Goal: Task Accomplishment & Management: Complete application form

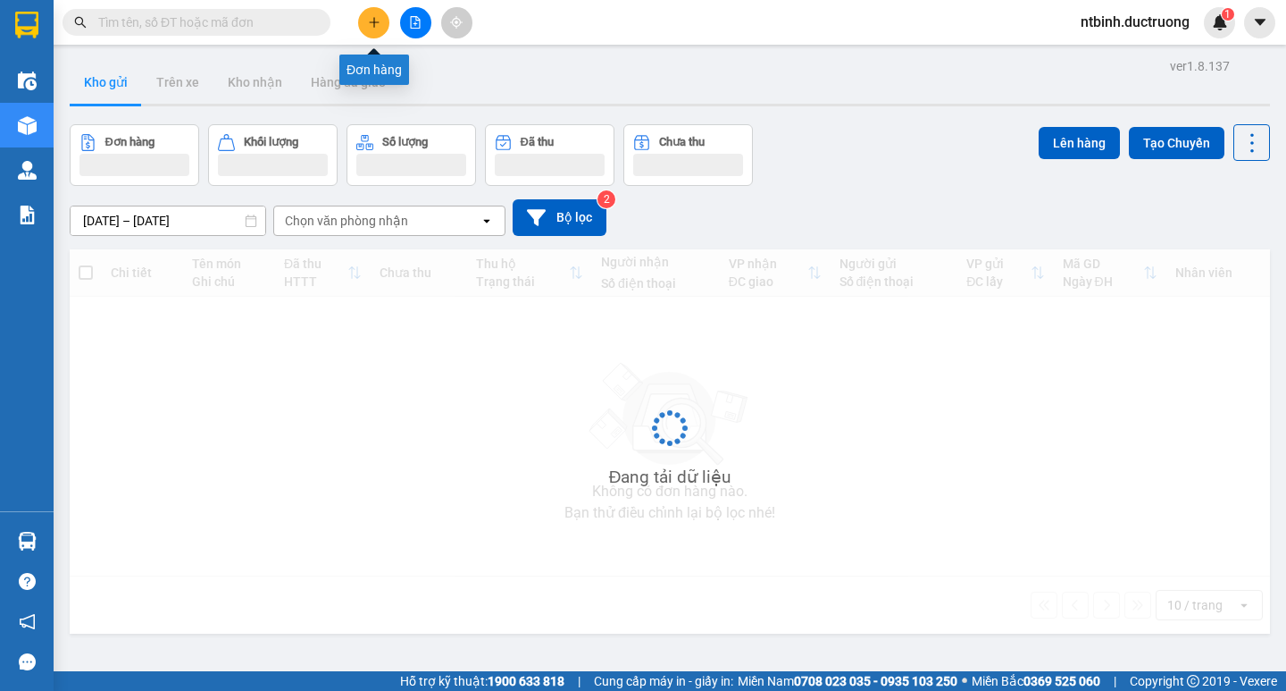
click at [365, 24] on button at bounding box center [373, 22] width 31 height 31
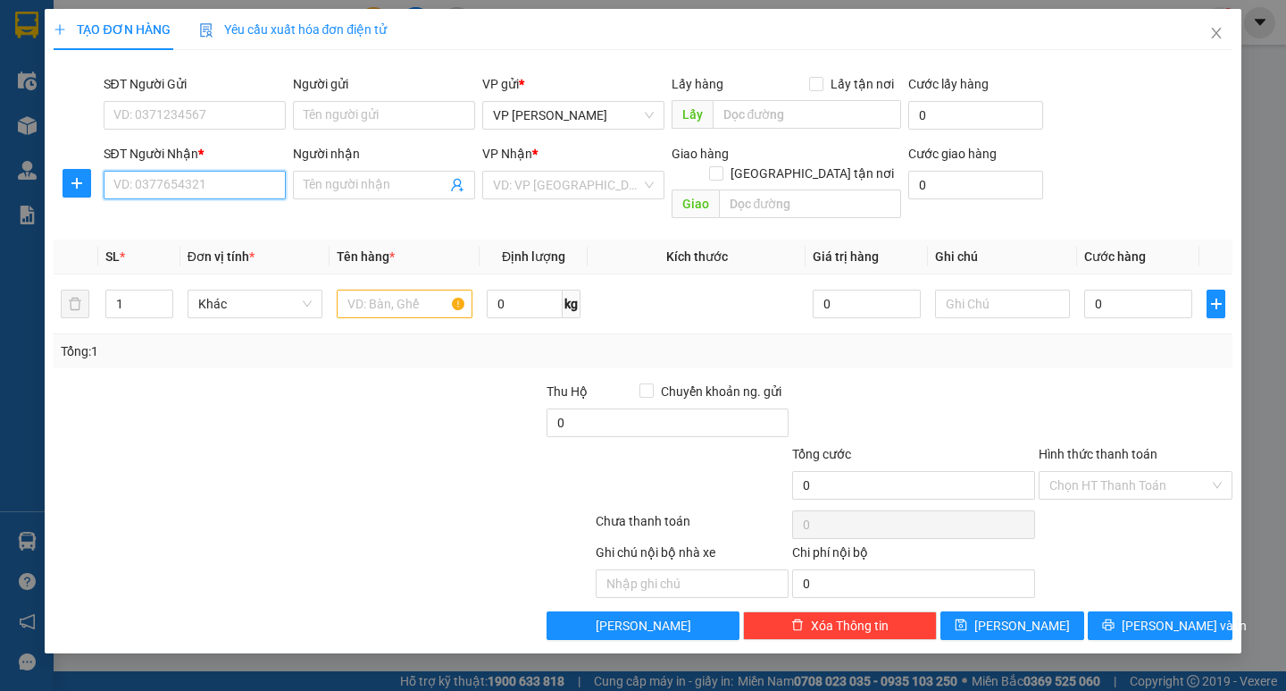
click at [197, 188] on input "SĐT Người Nhận *" at bounding box center [195, 185] width 182 height 29
click at [191, 239] on th "Đơn vị tính *" at bounding box center [254, 256] width 149 height 35
click at [228, 172] on input "0965033" at bounding box center [195, 185] width 182 height 29
click at [191, 222] on div "0965033094" at bounding box center [194, 221] width 161 height 20
type input "0965033094"
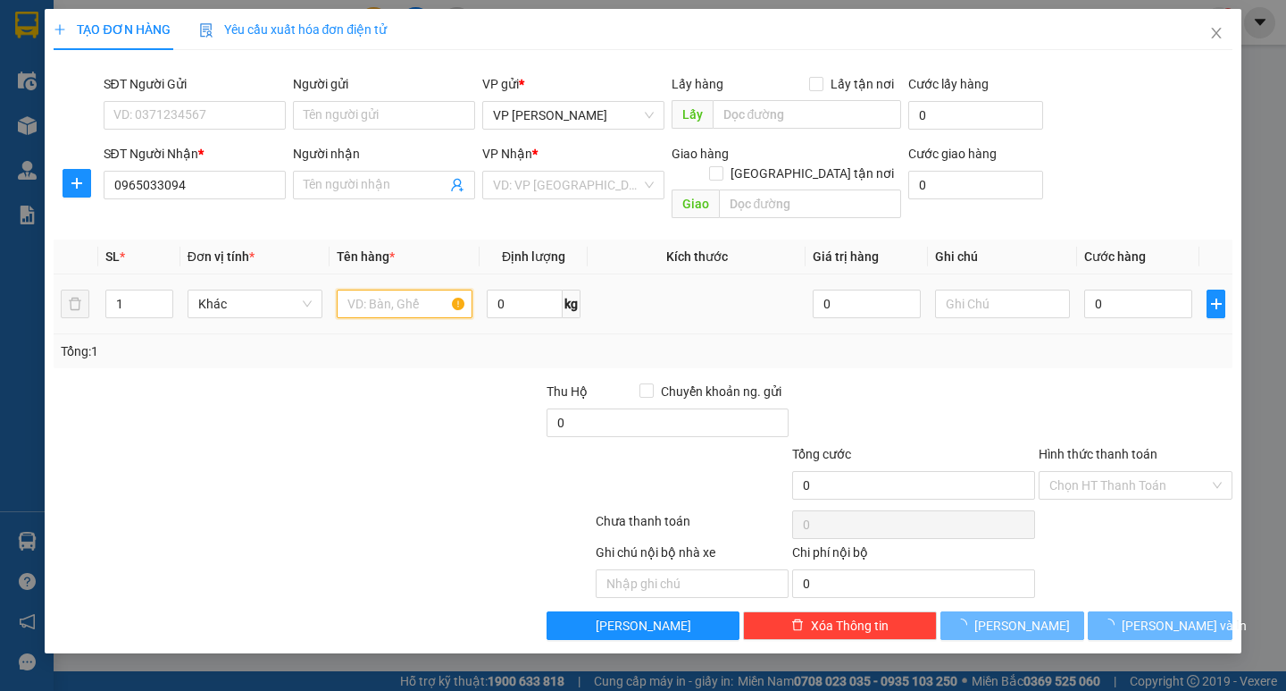
click at [414, 292] on input "text" at bounding box center [404, 303] width 135 height 29
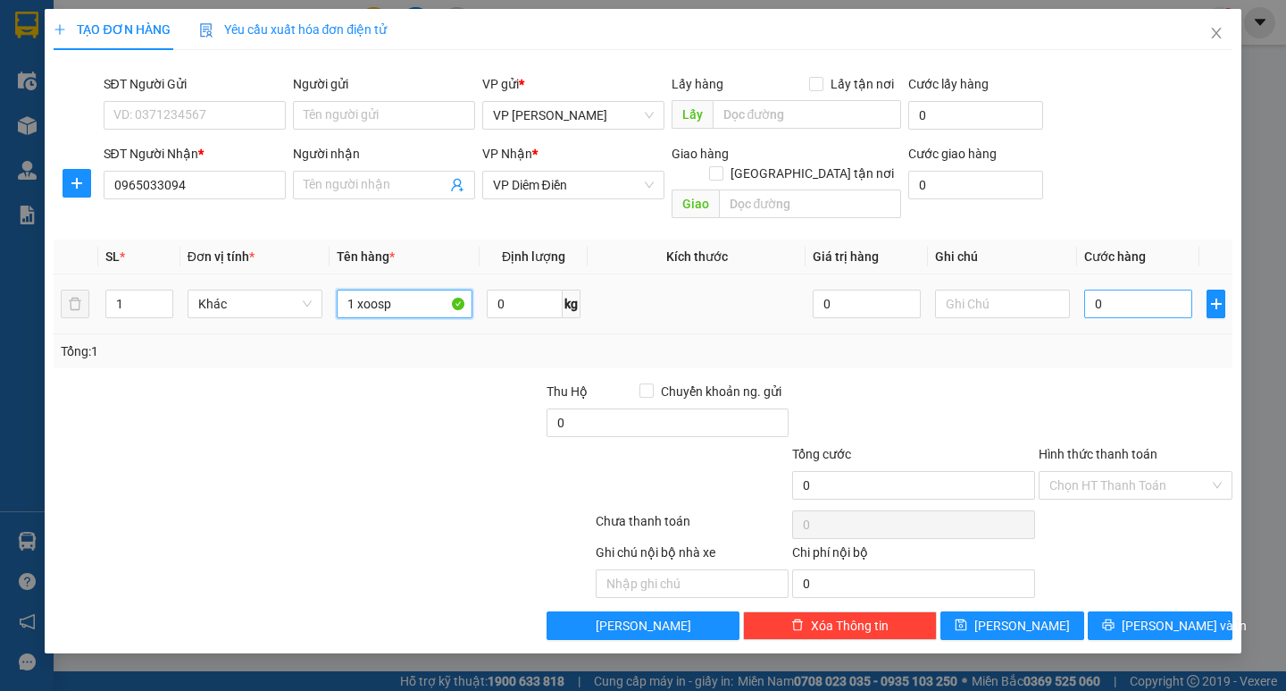
type input "1 xoosp"
drag, startPoint x: 1117, startPoint y: 286, endPoint x: 1102, endPoint y: 289, distance: 15.6
click at [1116, 289] on input "0" at bounding box center [1139, 303] width 108 height 29
click at [1088, 289] on input "0" at bounding box center [1139, 303] width 108 height 29
type input "560.000"
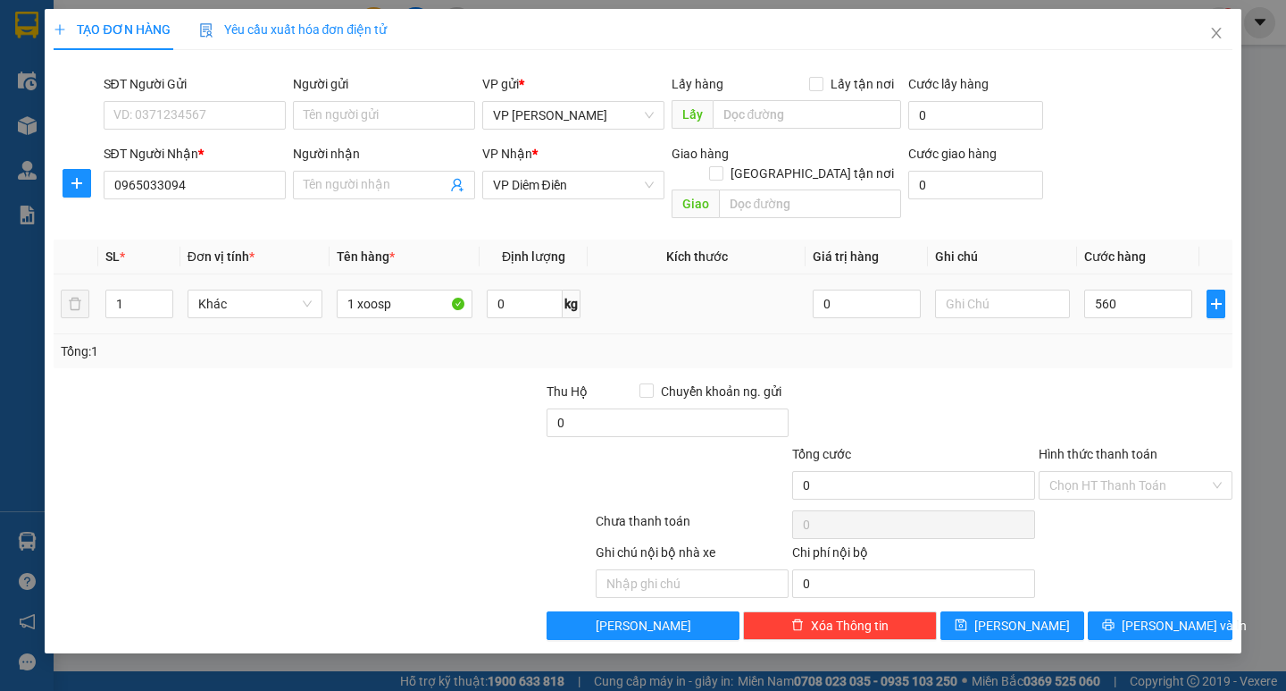
type input "560.000"
click at [1118, 381] on div at bounding box center [1135, 412] width 197 height 63
click at [1129, 294] on input "560.000" at bounding box center [1139, 303] width 108 height 29
type input "0"
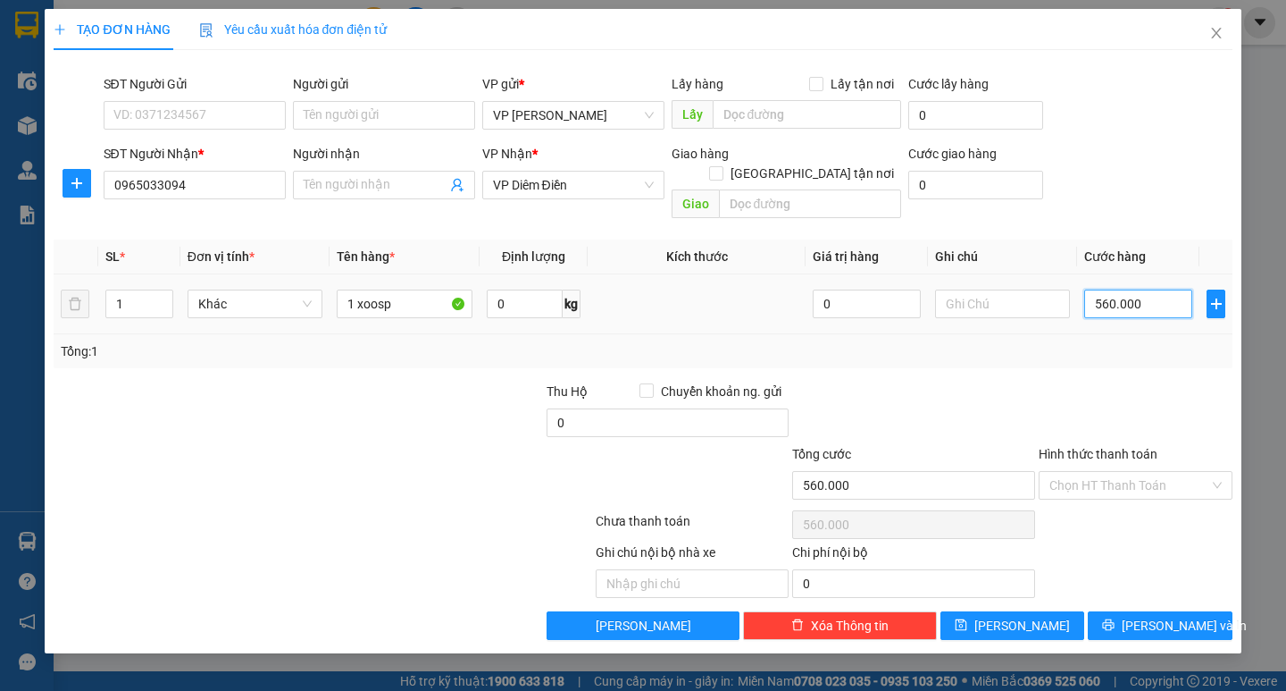
type input "0"
click at [1093, 289] on input "0" at bounding box center [1139, 303] width 108 height 29
type input "50"
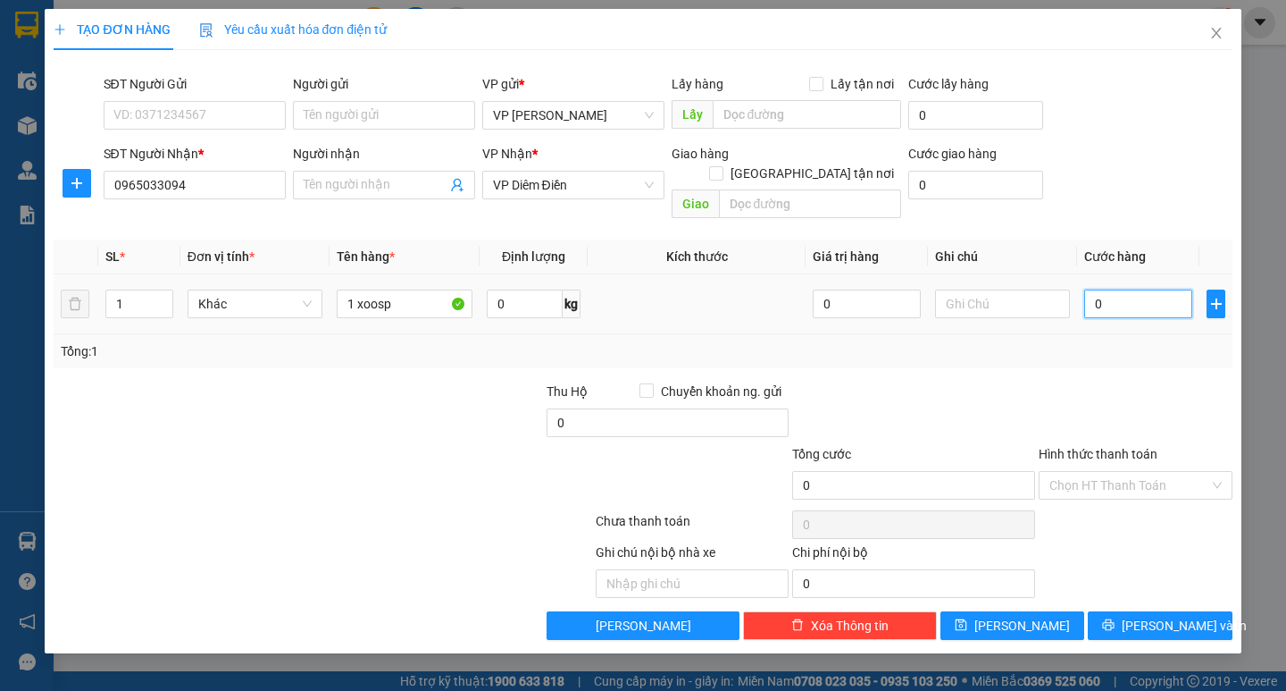
type input "50"
type input "50.000"
click at [1094, 304] on td "50.000" at bounding box center [1138, 304] width 122 height 60
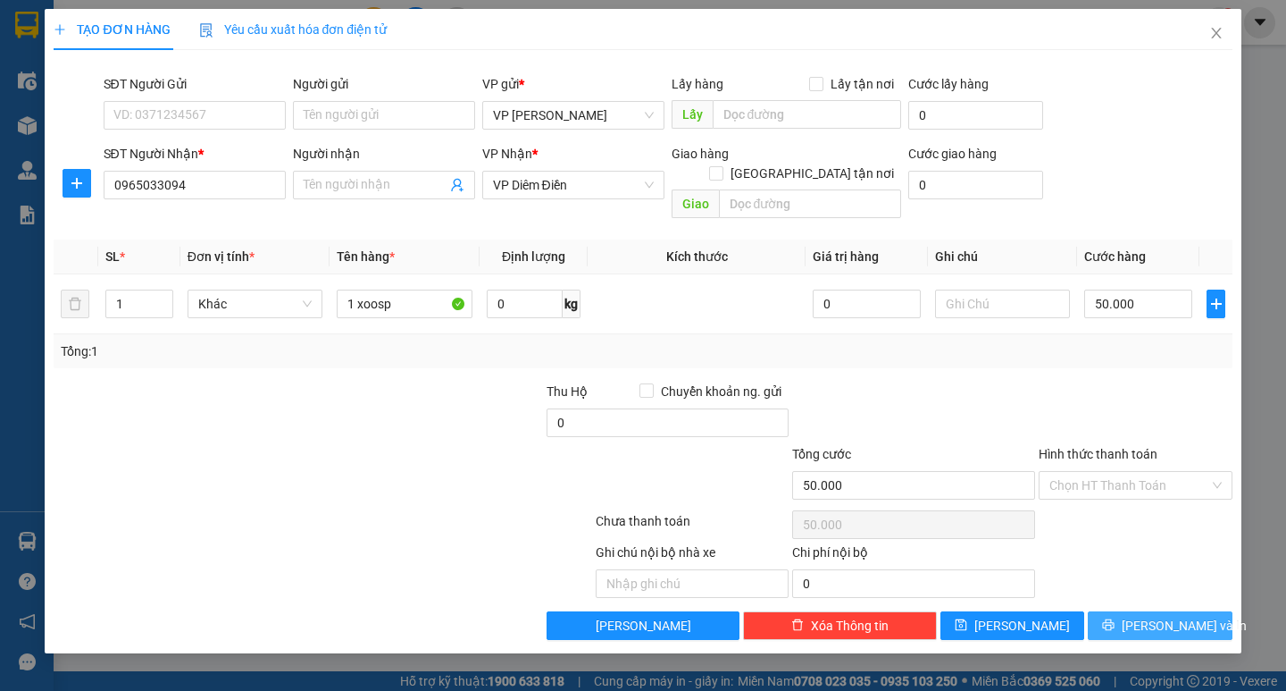
click at [1155, 616] on span "[PERSON_NAME] và In" at bounding box center [1184, 626] width 125 height 20
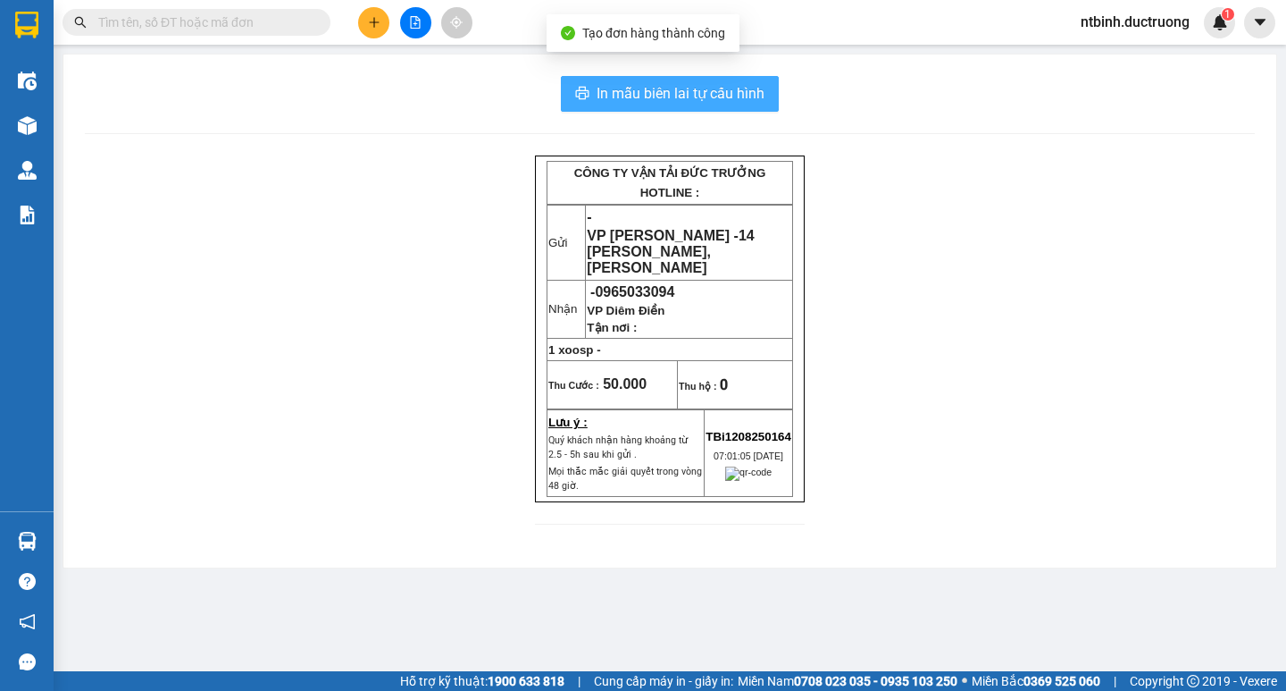
click at [710, 92] on span "In mẫu biên lai tự cấu hình" at bounding box center [681, 93] width 168 height 22
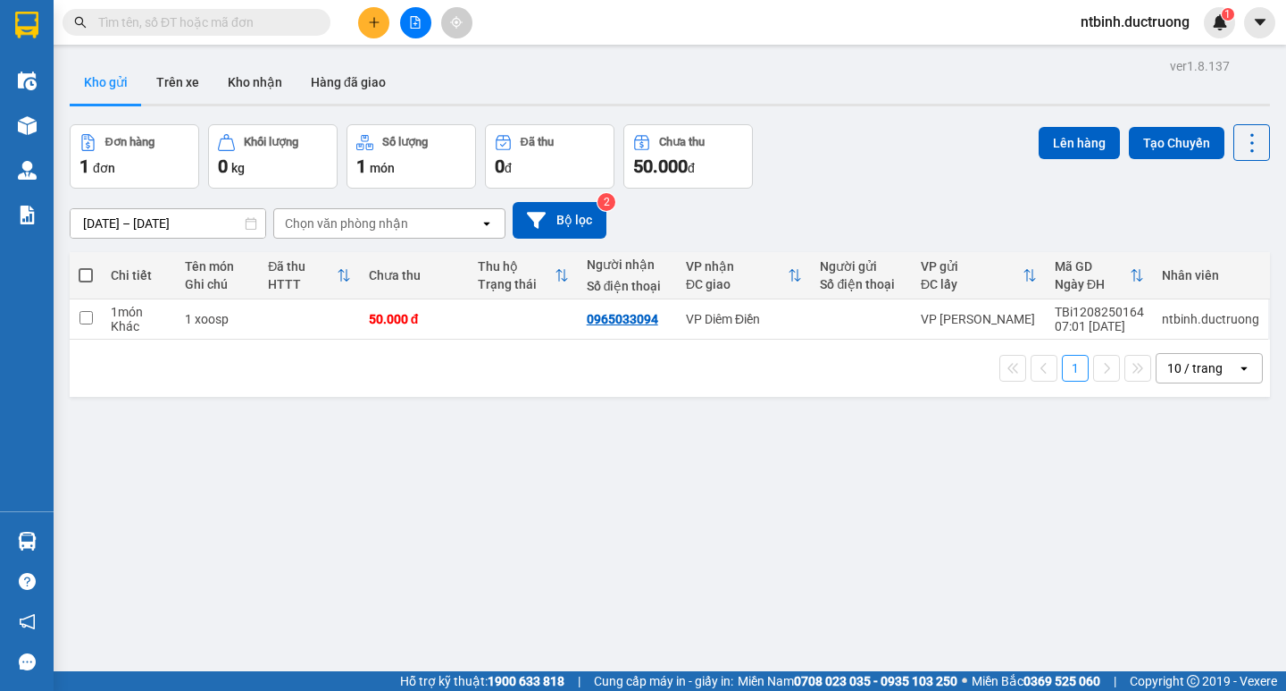
click at [381, 26] on button at bounding box center [373, 22] width 31 height 31
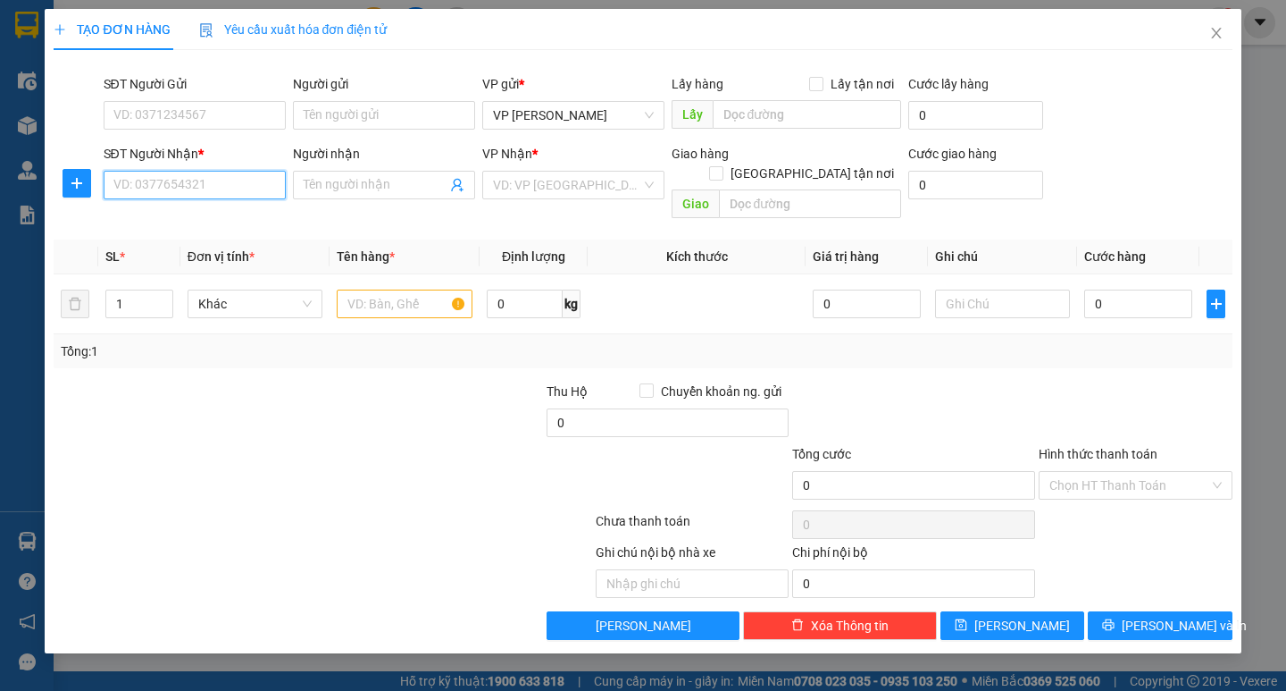
click at [222, 186] on input "SĐT Người Nhận *" at bounding box center [195, 185] width 182 height 29
click at [225, 241] on div "0362386687" at bounding box center [194, 249] width 161 height 20
type input "0362386687"
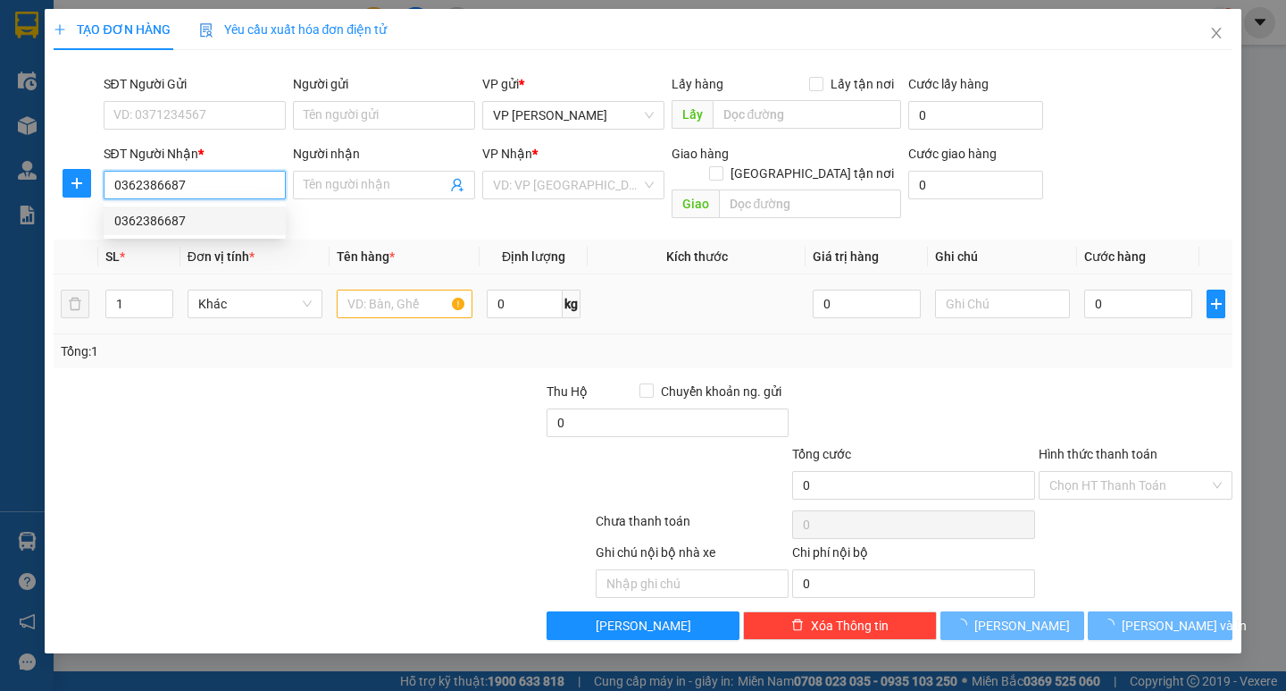
type input "19 Hẻm [STREET_ADDRESS]"
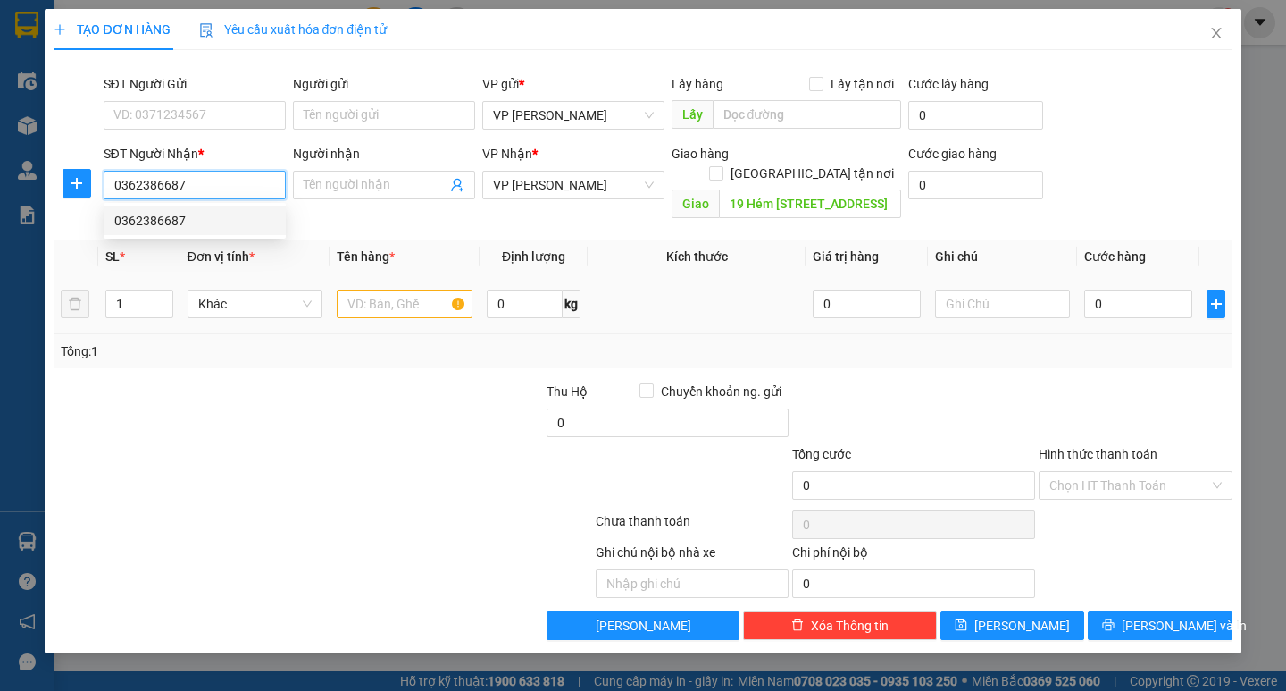
type input "0362386687"
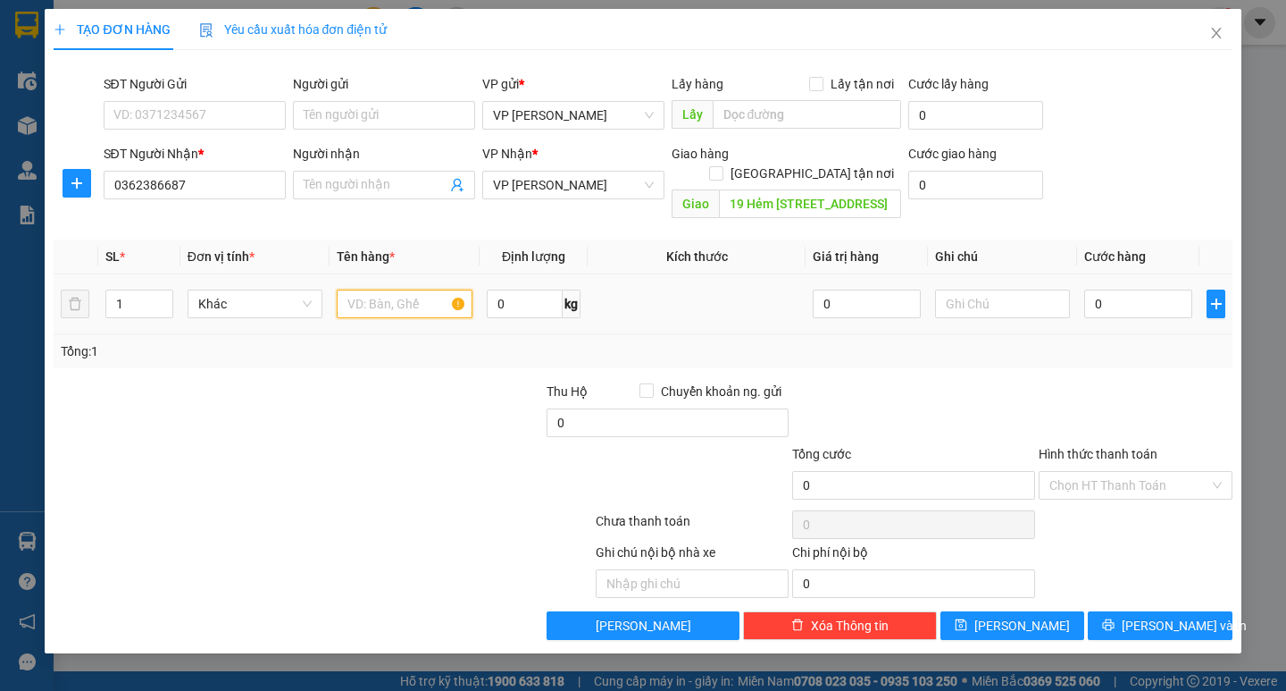
click at [443, 289] on input "text" at bounding box center [404, 303] width 135 height 29
type input "1 tusi dden"
drag, startPoint x: 818, startPoint y: 184, endPoint x: 715, endPoint y: 200, distance: 104.9
click at [715, 200] on div "Giao hàng [GEOGRAPHIC_DATA] tận nơi 19 Hẻm 23/12/7 [GEOGRAPHIC_DATA], [GEOGRAPH…" at bounding box center [787, 185] width 230 height 82
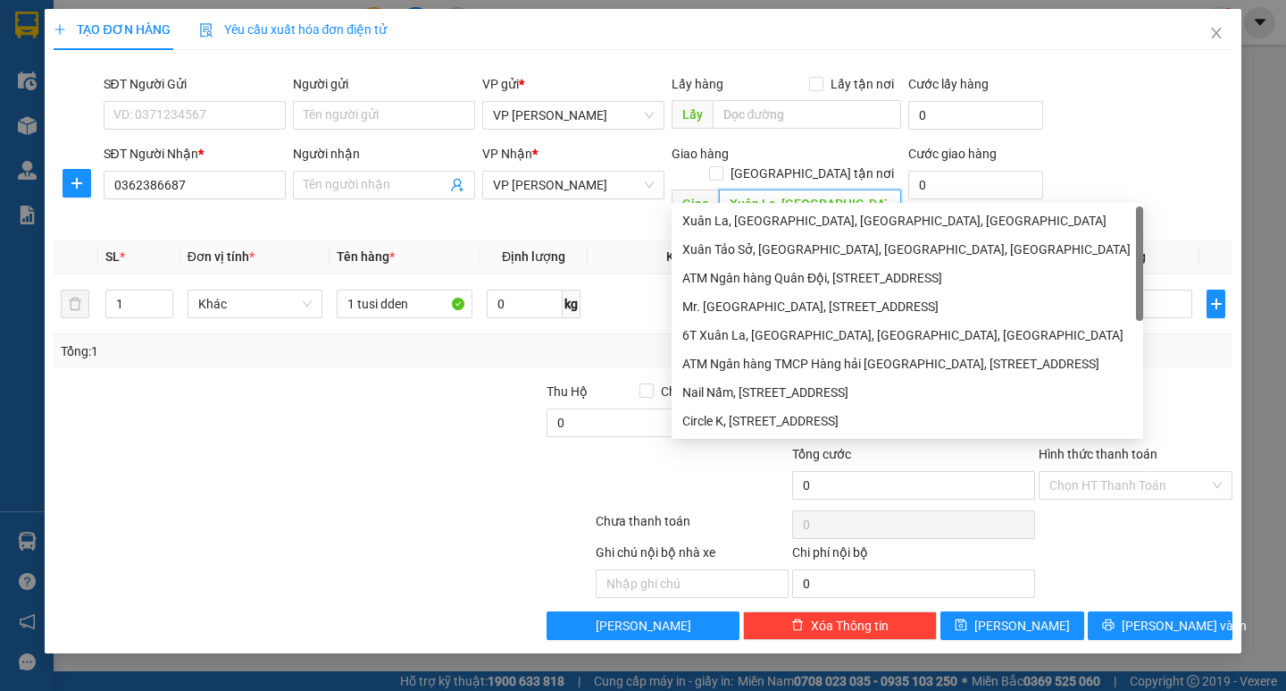
drag, startPoint x: 884, startPoint y: 181, endPoint x: 682, endPoint y: 195, distance: 202.3
click at [659, 203] on div "SĐT Người Nhận * 0362386687 Người nhận Tên người nhận VP Nhận * VP [PERSON_NAME…" at bounding box center [668, 185] width 1136 height 82
type input "[GEOGRAPHIC_DATA]"
drag, startPoint x: 832, startPoint y: 180, endPoint x: 695, endPoint y: 187, distance: 136.9
click at [684, 193] on span "Giao [GEOGRAPHIC_DATA]" at bounding box center [787, 203] width 230 height 29
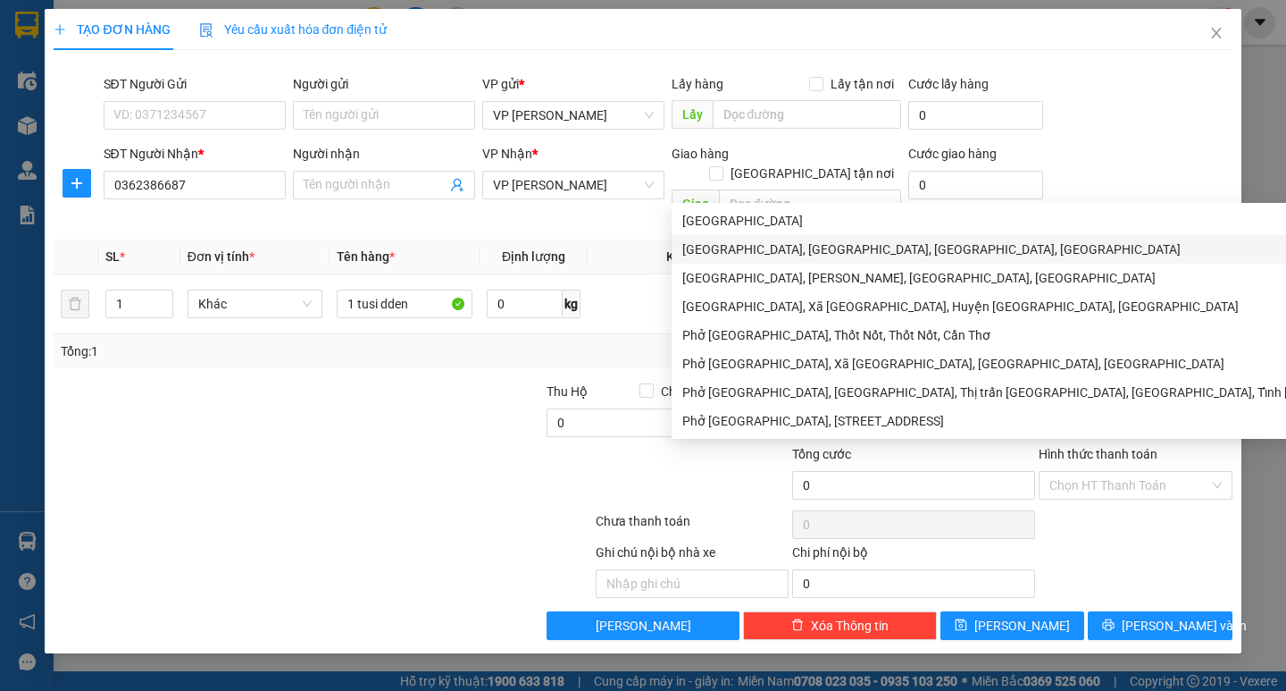
click at [395, 403] on div at bounding box center [421, 412] width 247 height 63
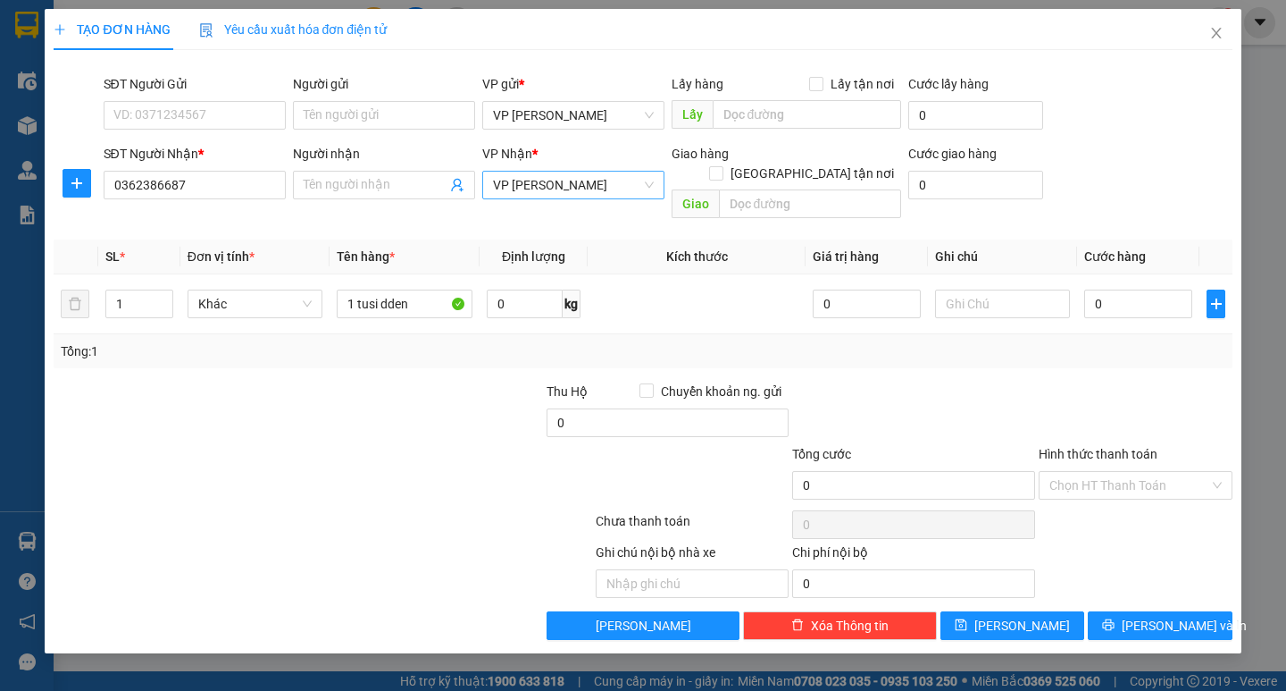
click at [574, 186] on span "VP [PERSON_NAME]" at bounding box center [573, 185] width 161 height 27
type input "v"
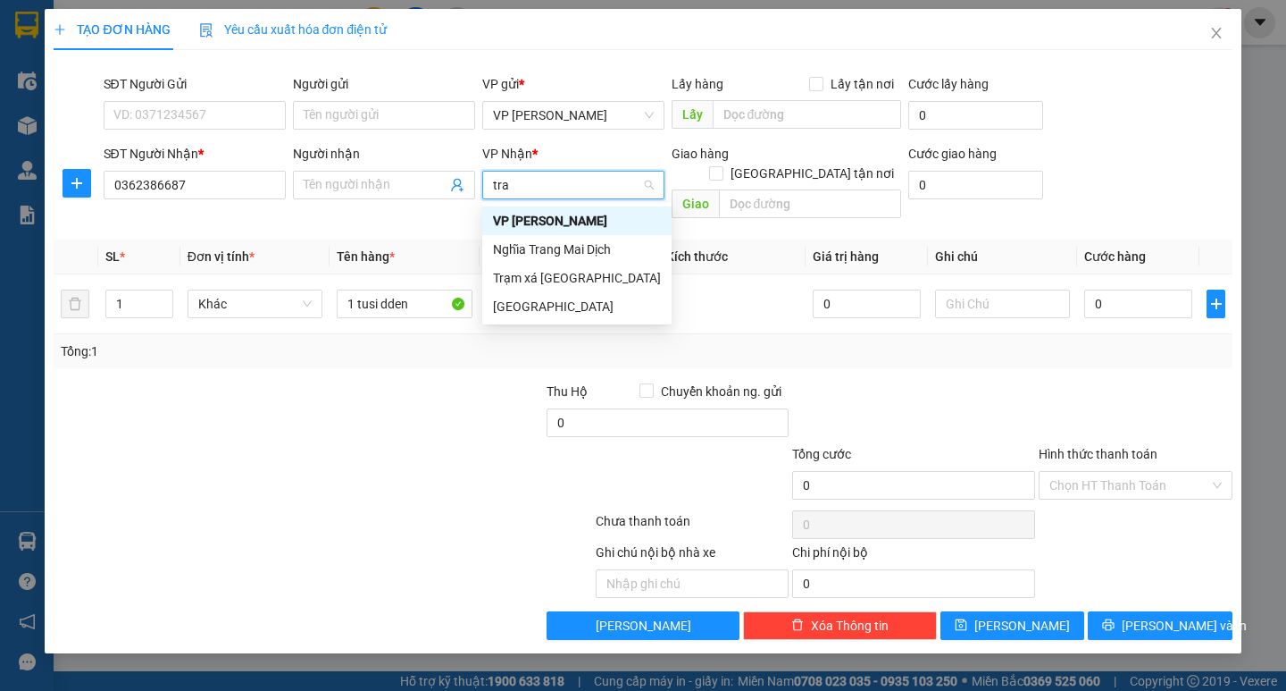
type input "tram"
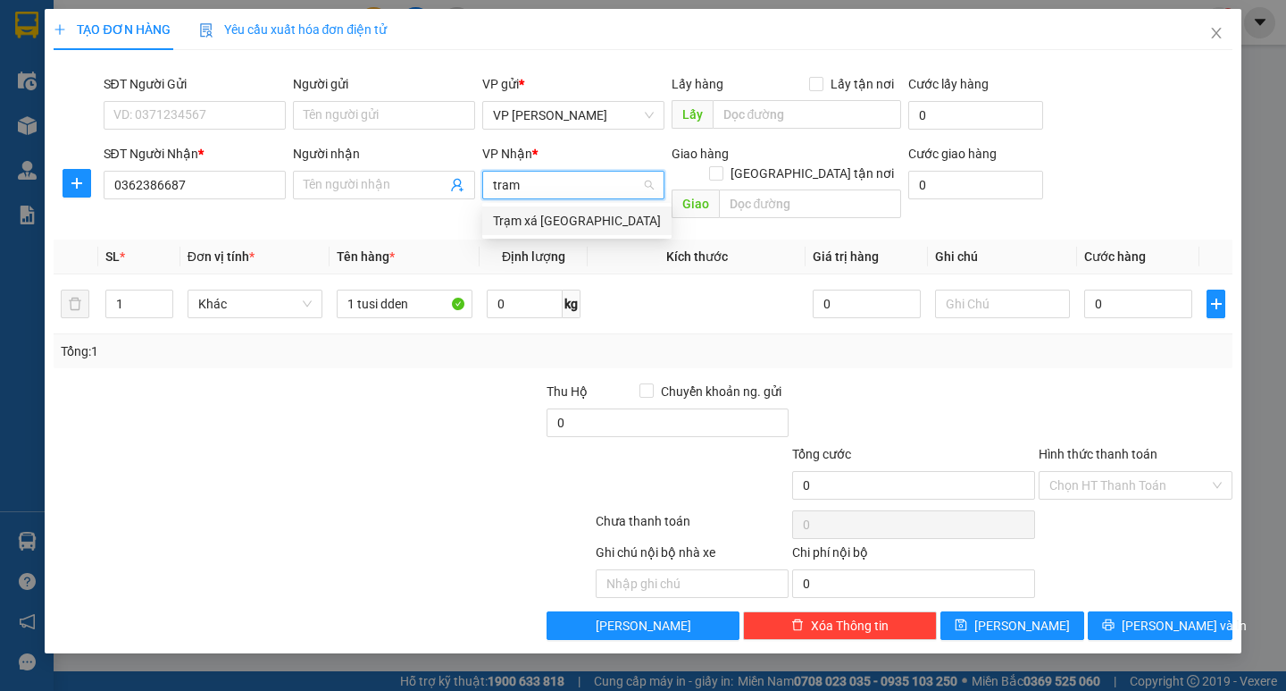
click at [573, 229] on div "Trạm xá [GEOGRAPHIC_DATA]" at bounding box center [577, 221] width 168 height 20
click at [1072, 283] on td at bounding box center [1002, 304] width 149 height 60
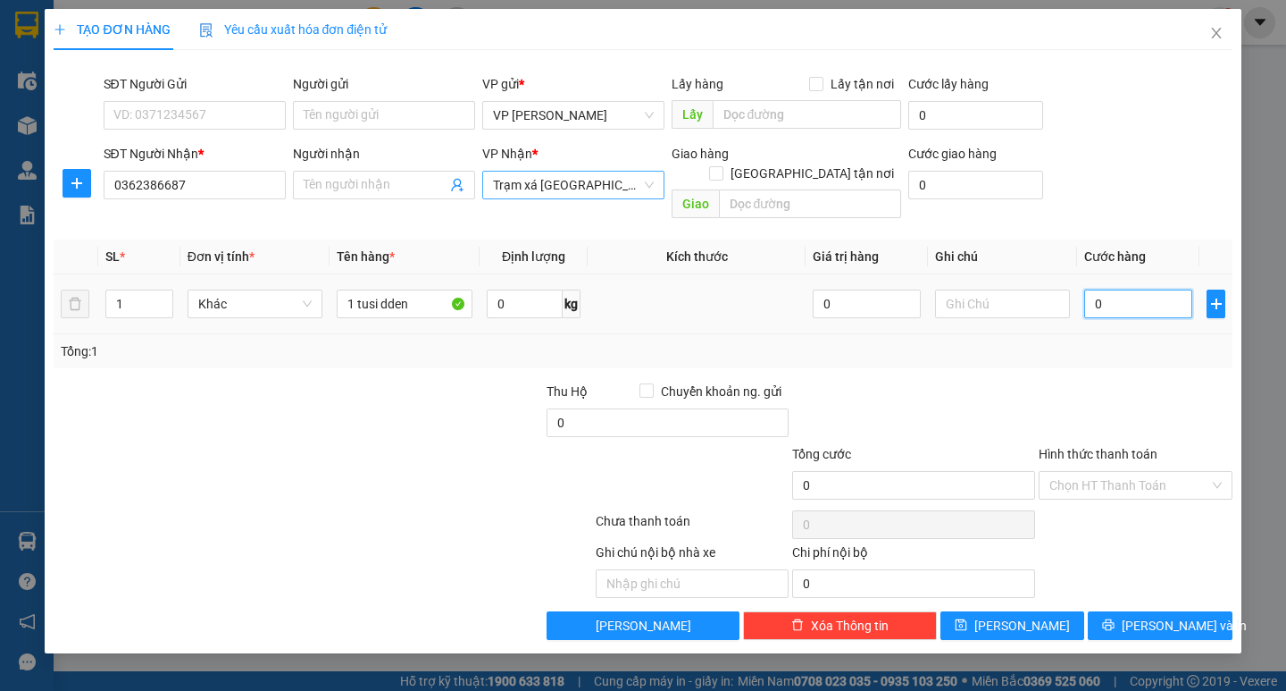
click at [1093, 289] on input "0" at bounding box center [1139, 303] width 108 height 29
click at [1090, 289] on input "0" at bounding box center [1139, 303] width 108 height 29
type input "40"
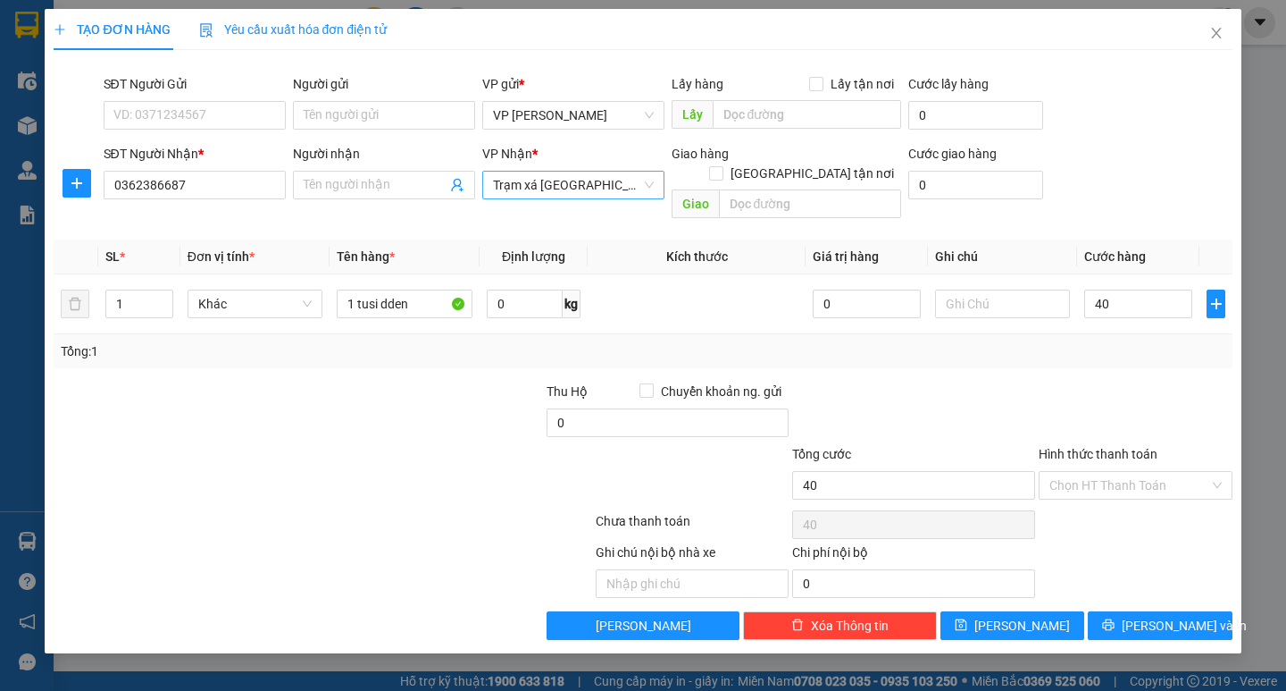
type input "40.000"
click at [1101, 341] on div "Tổng: 1" at bounding box center [643, 351] width 1164 height 20
click at [1157, 474] on input "Hình thức thanh toán" at bounding box center [1130, 485] width 160 height 27
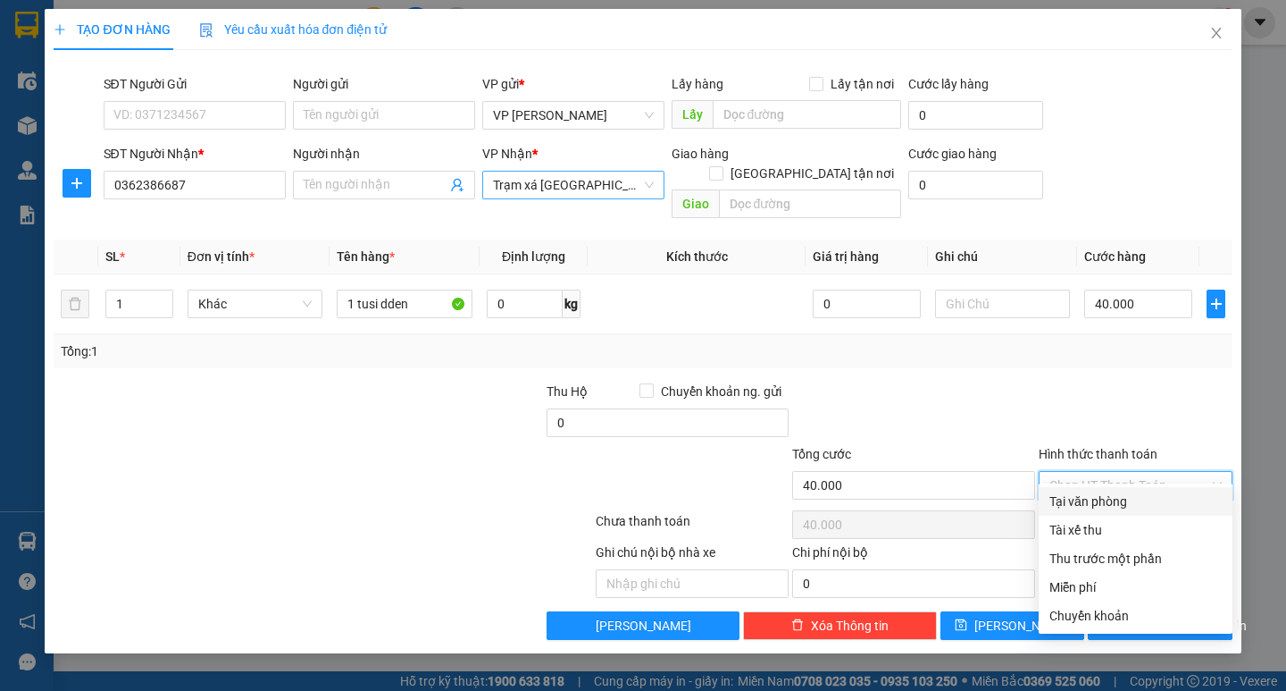
click at [1151, 496] on div "Tại văn phòng" at bounding box center [1136, 501] width 172 height 20
type input "0"
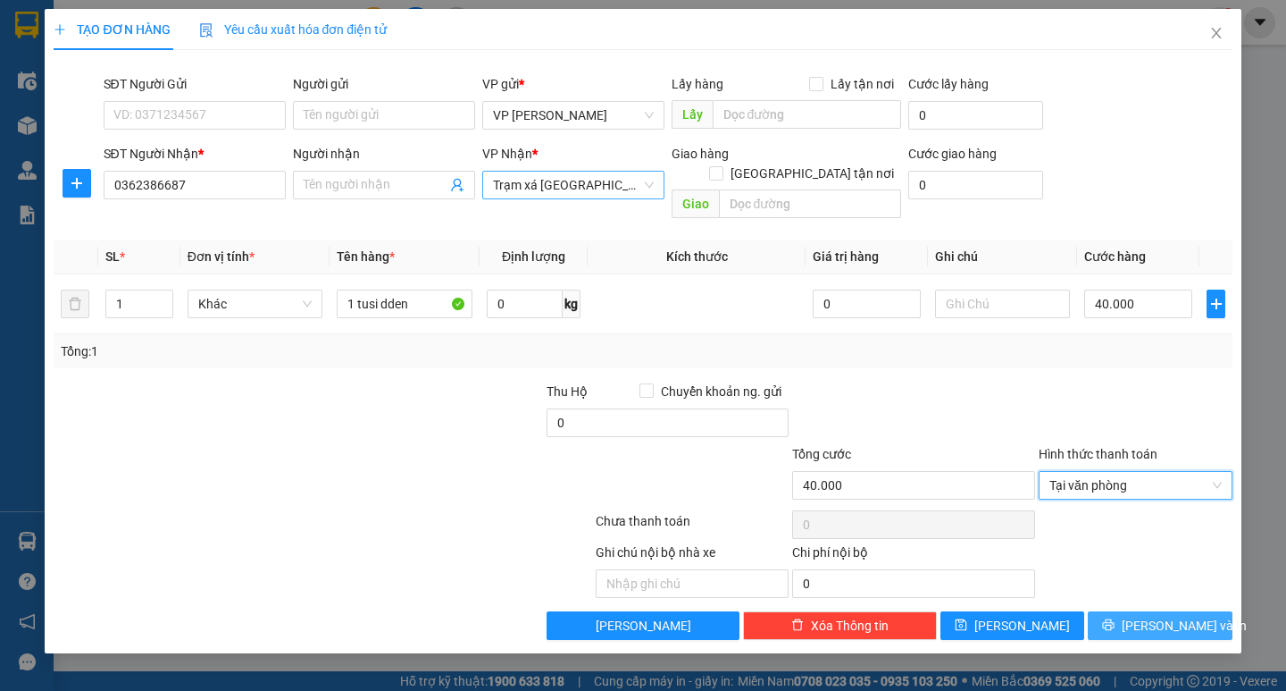
click at [1155, 591] on div "Transit Pickup Surcharge Ids Transit Deliver Surcharge Ids Transit Deliver Surc…" at bounding box center [643, 351] width 1178 height 575
click at [1155, 616] on span "[PERSON_NAME] và In" at bounding box center [1184, 626] width 125 height 20
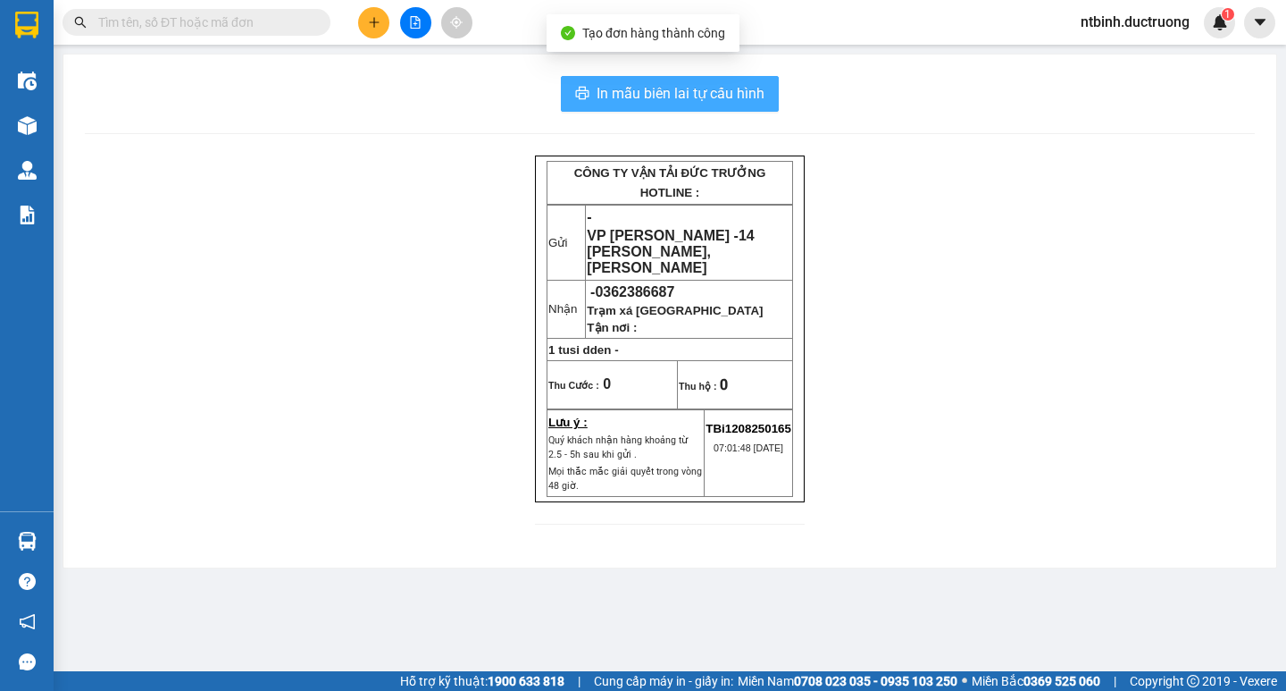
click at [624, 84] on span "In mẫu biên lai tự cấu hình" at bounding box center [681, 93] width 168 height 22
